Goal: Obtain resource: Download file/media

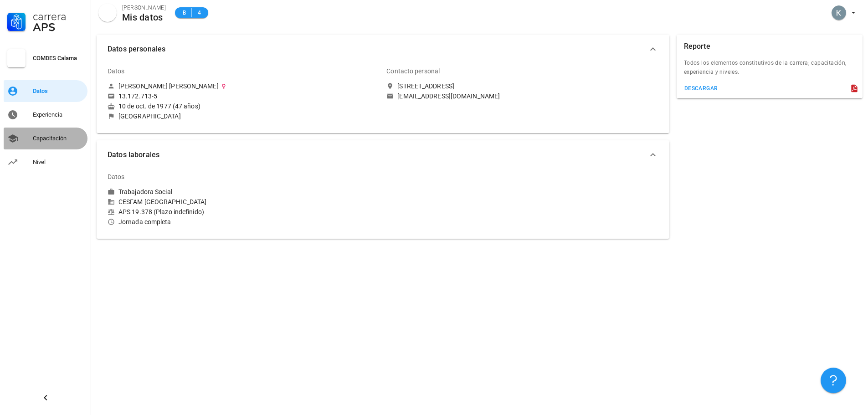
click at [45, 139] on div "Capacitación" at bounding box center [58, 138] width 51 height 7
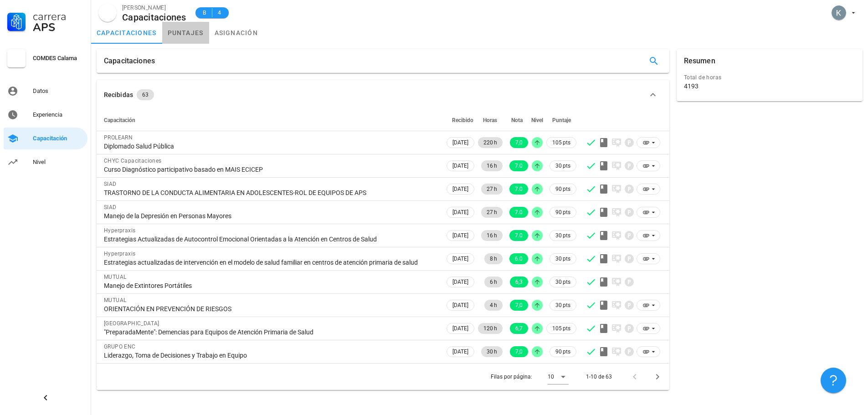
click at [180, 31] on link "puntajes" at bounding box center [185, 33] width 47 height 22
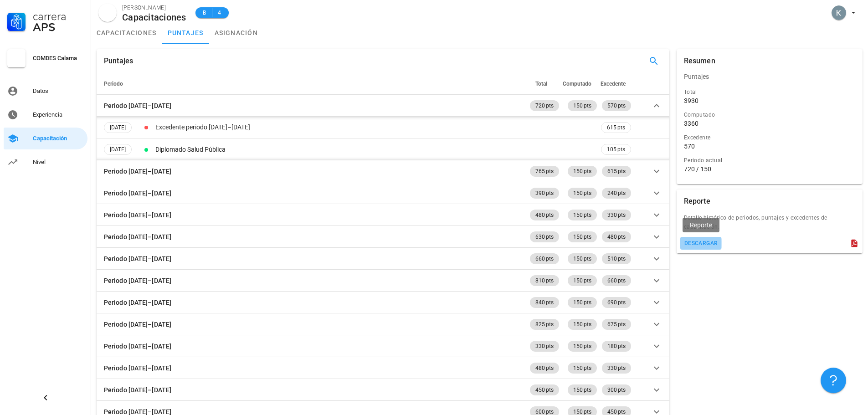
click at [700, 243] on div "descargar" at bounding box center [701, 243] width 34 height 6
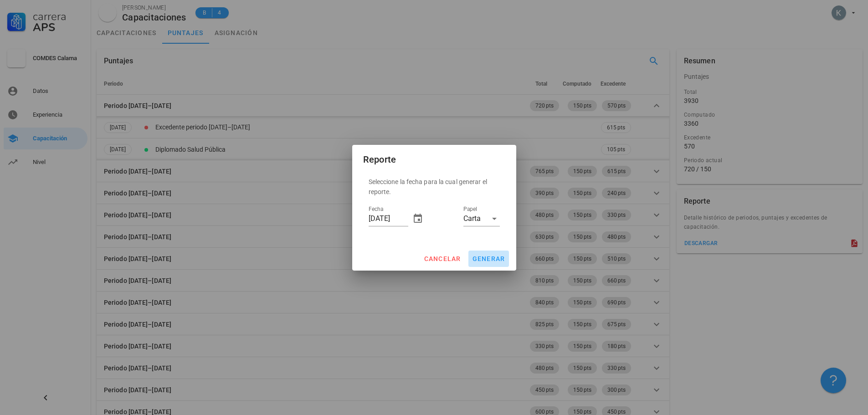
click at [499, 257] on span "generar" at bounding box center [488, 258] width 33 height 7
